Goal: Navigation & Orientation: Find specific page/section

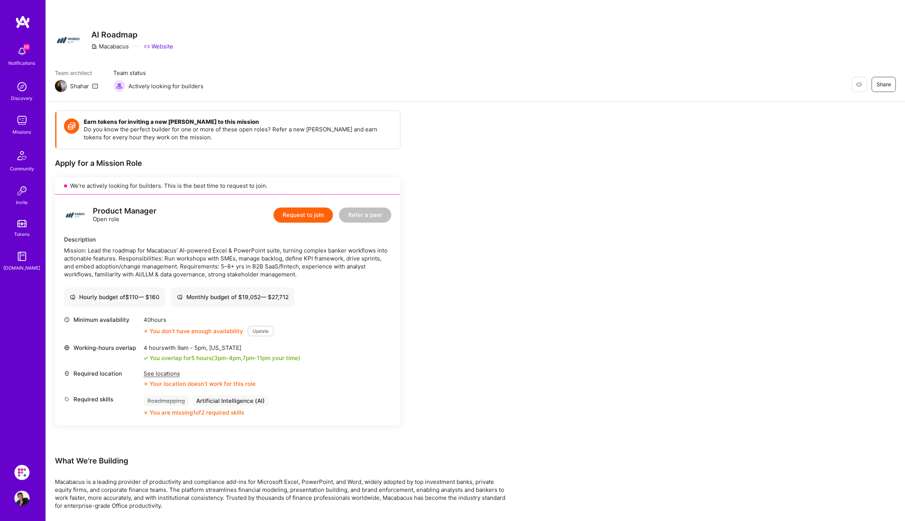
click at [27, 122] on img at bounding box center [21, 120] width 15 height 15
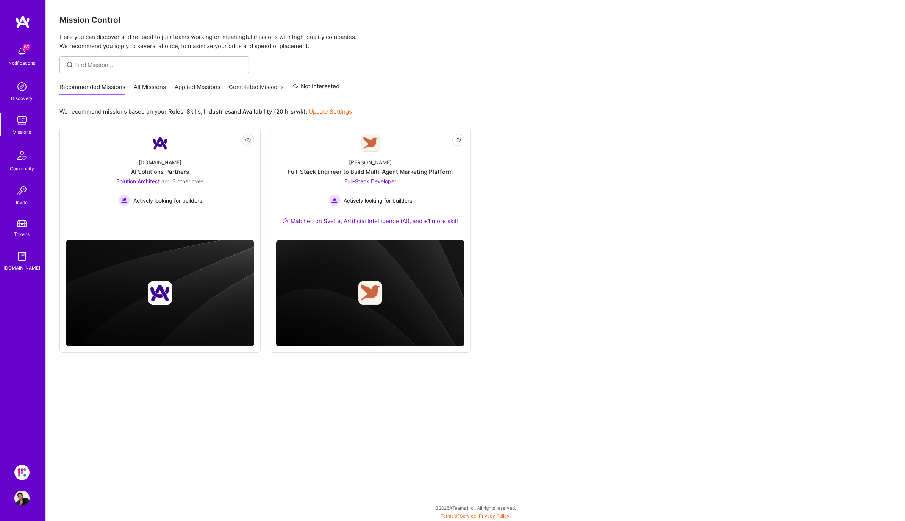
click at [24, 224] on img at bounding box center [21, 223] width 9 height 7
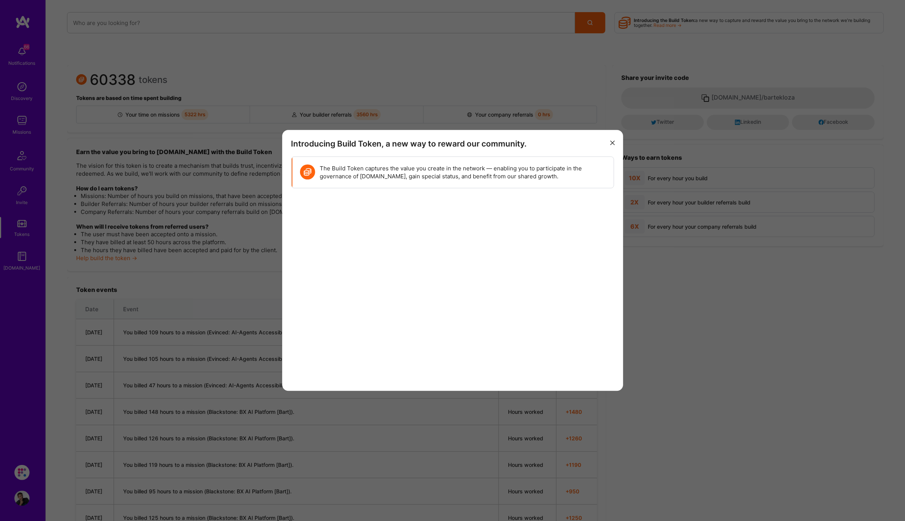
click at [613, 143] on icon "modal" at bounding box center [613, 143] width 5 height 5
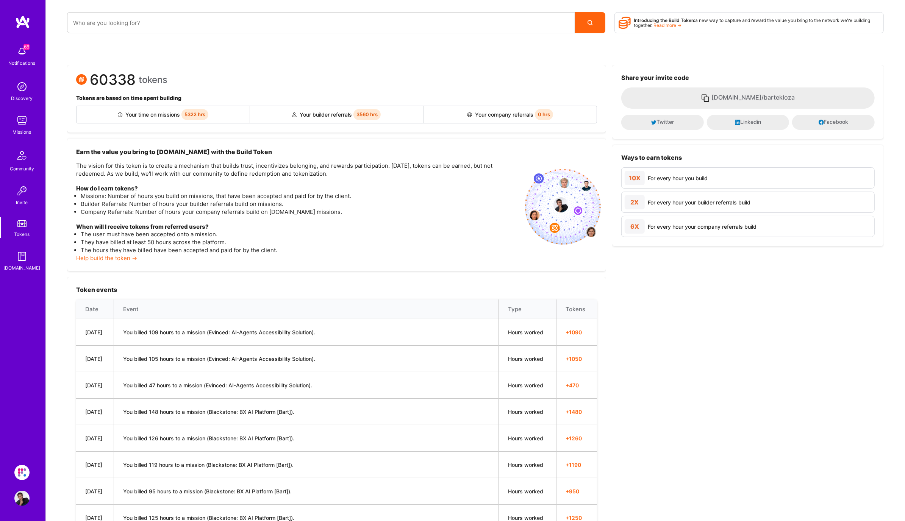
click at [555, 205] on img at bounding box center [561, 204] width 15 height 15
click at [24, 195] on img at bounding box center [21, 190] width 15 height 15
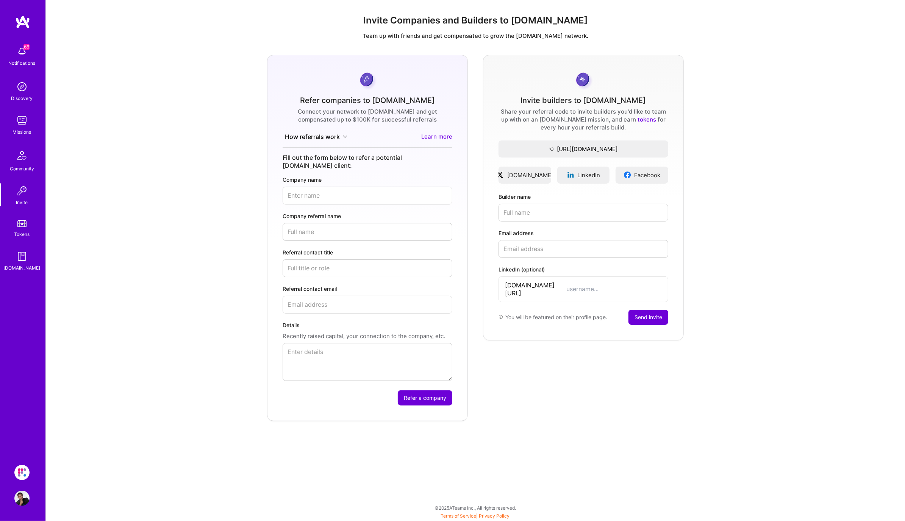
click at [25, 164] on img at bounding box center [22, 156] width 18 height 18
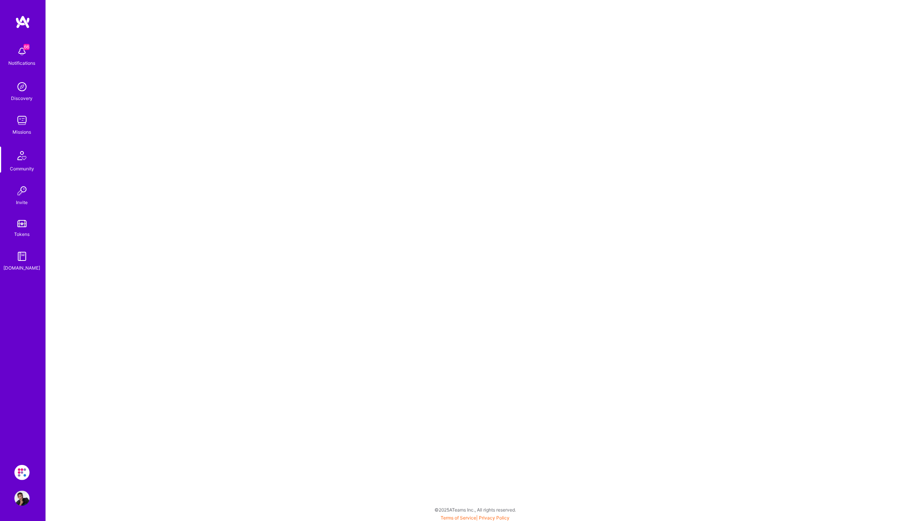
click at [26, 125] on img at bounding box center [21, 120] width 15 height 15
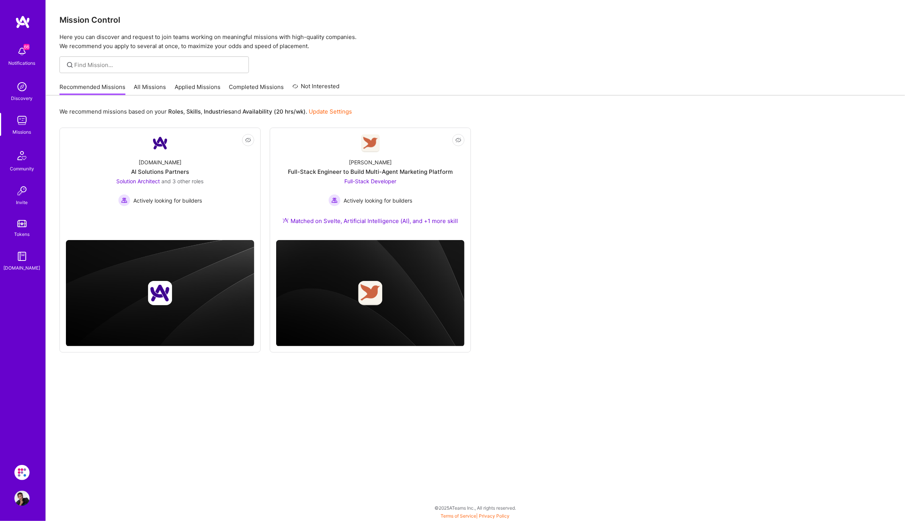
click at [28, 102] on div "Discovery" at bounding box center [22, 98] width 22 height 8
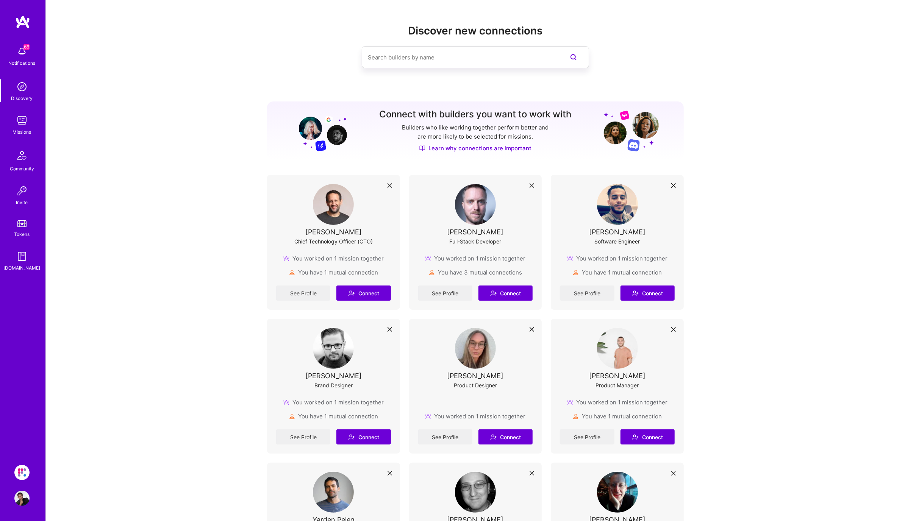
click at [19, 253] on img at bounding box center [21, 256] width 15 height 15
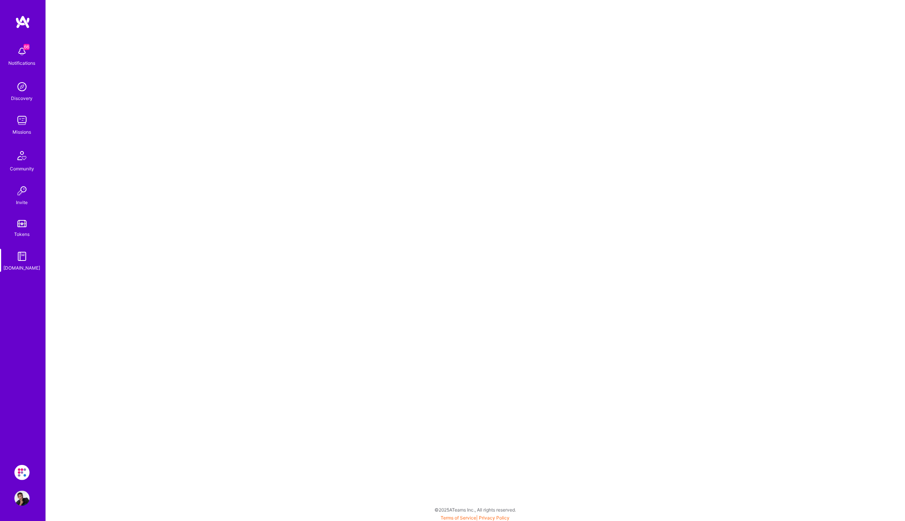
click at [19, 57] on img at bounding box center [21, 51] width 15 height 15
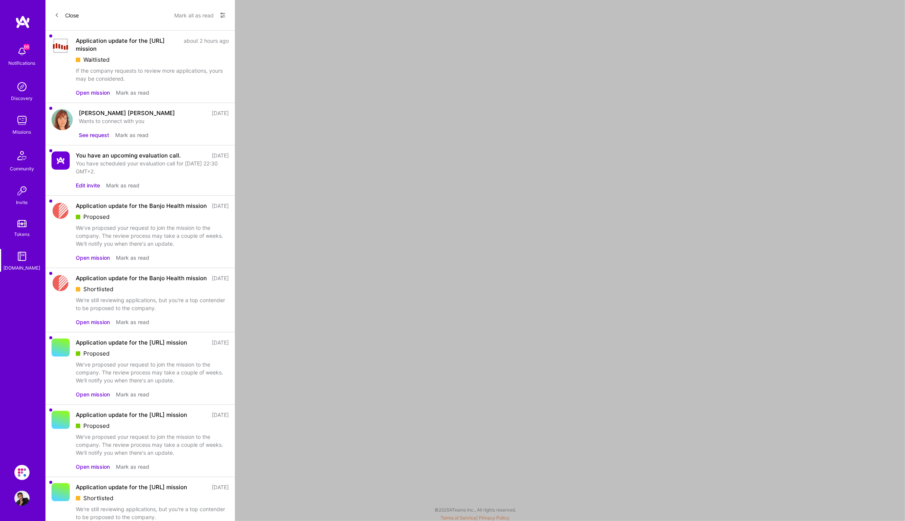
click at [94, 182] on button "Edit invite" at bounding box center [88, 186] width 24 height 8
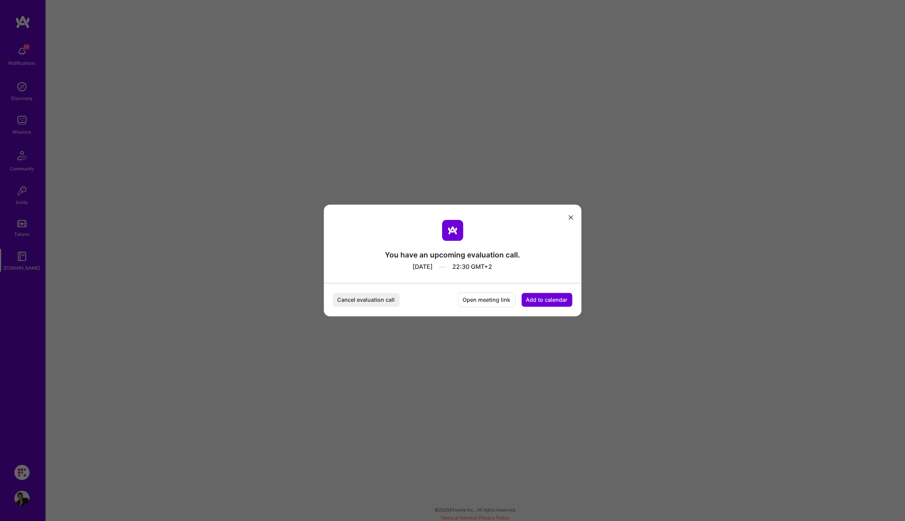
click at [571, 218] on icon "modal" at bounding box center [571, 217] width 5 height 5
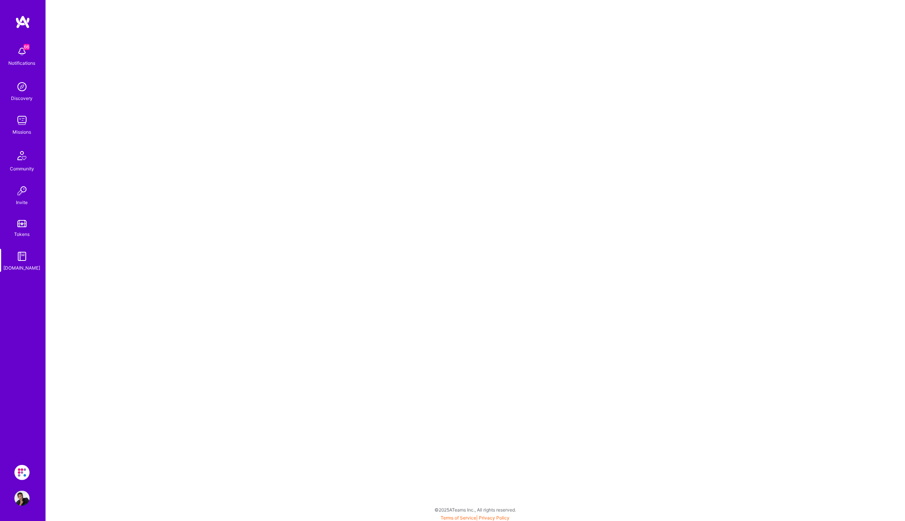
click at [19, 57] on img at bounding box center [21, 51] width 15 height 15
